Goal: Navigation & Orientation: Find specific page/section

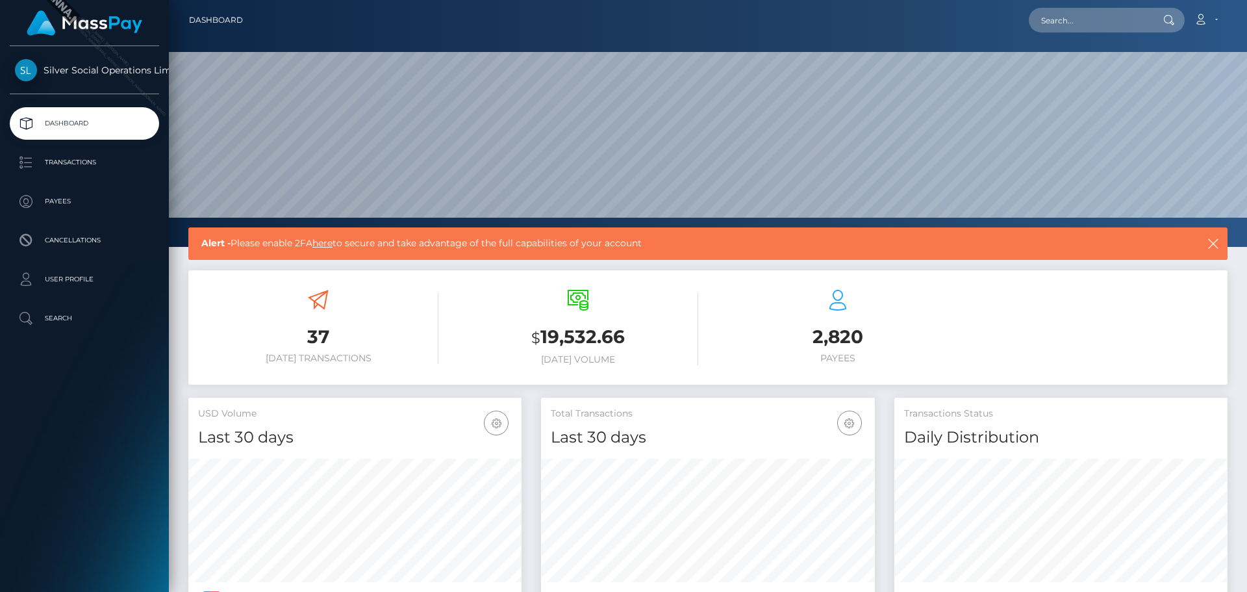
scroll to position [231, 334]
click at [72, 201] on p "Payees" at bounding box center [84, 201] width 139 height 19
click at [66, 153] on p "Transactions" at bounding box center [84, 162] width 139 height 19
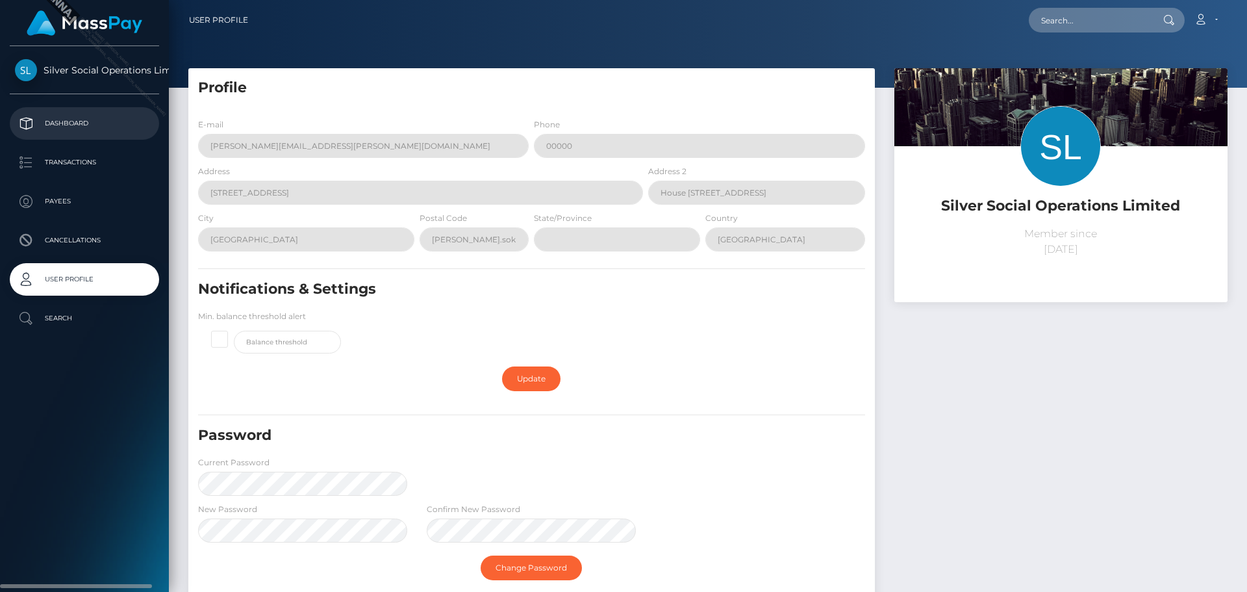
click at [83, 119] on p "Dashboard" at bounding box center [84, 123] width 139 height 19
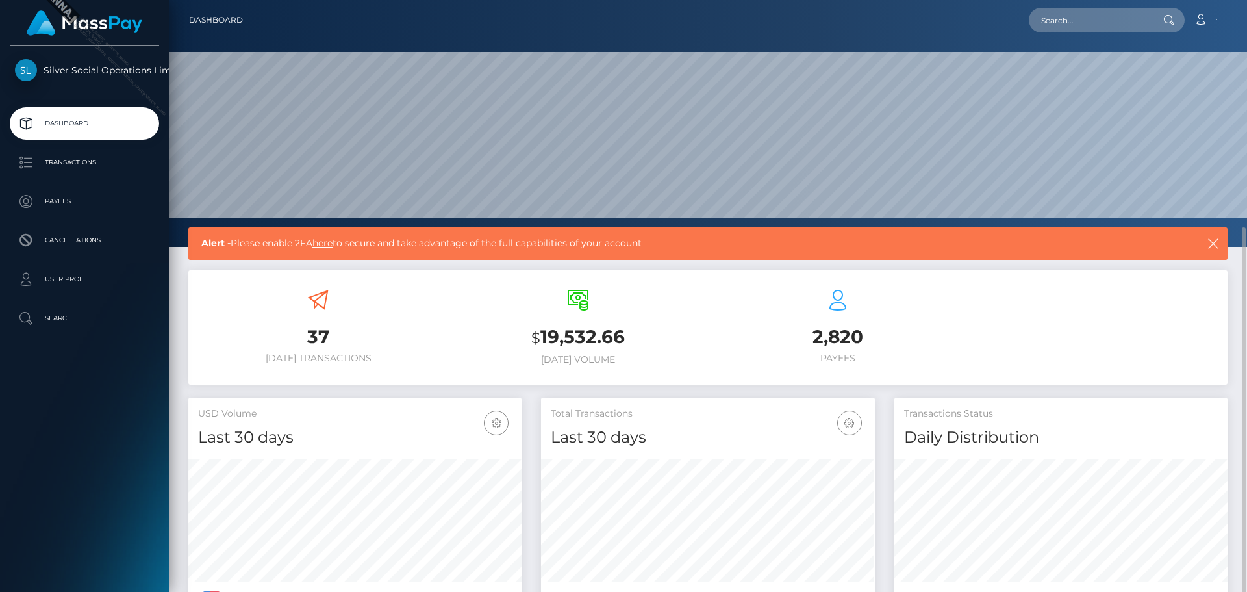
scroll to position [193, 0]
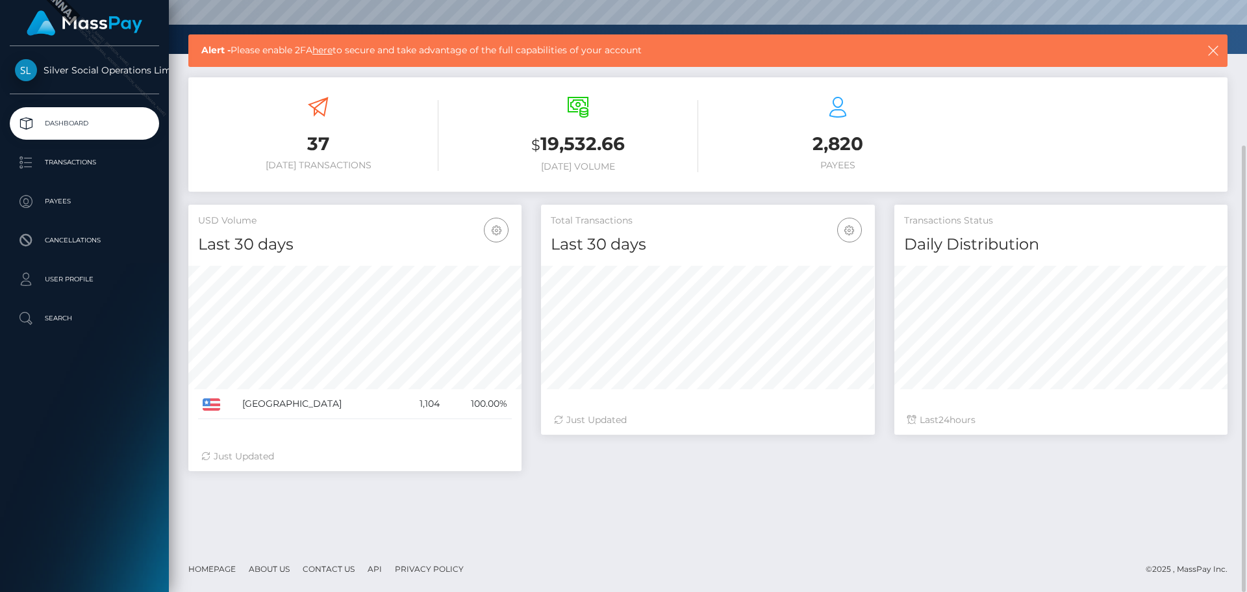
click at [587, 148] on h3 "$ 19,532.66" at bounding box center [578, 144] width 240 height 27
click at [579, 146] on h3 "$ 19,532.66" at bounding box center [578, 144] width 240 height 27
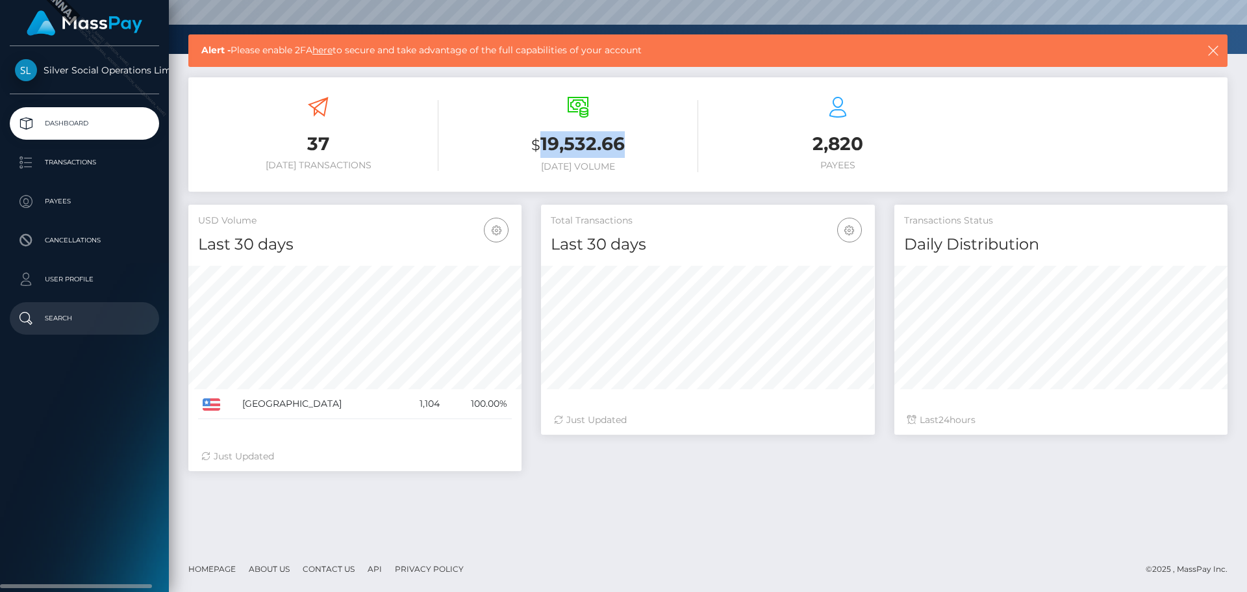
copy h3 "19,532.66"
